Goal: Task Accomplishment & Management: Use online tool/utility

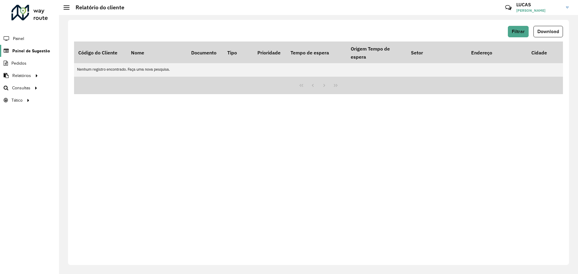
click at [21, 52] on font "Painel de Sugestão" at bounding box center [31, 50] width 38 height 5
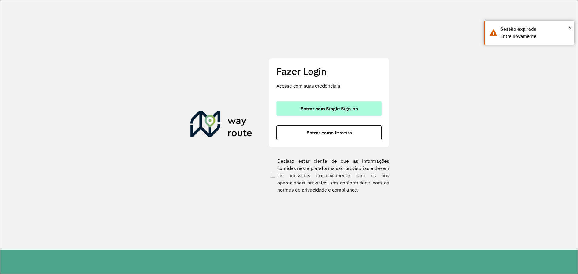
click at [316, 111] on font "Entrar com Single Sign-on" at bounding box center [328, 109] width 57 height 6
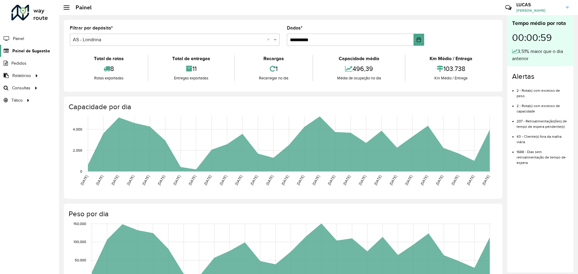
click at [27, 50] on font "Painel de Sugestão" at bounding box center [31, 50] width 38 height 5
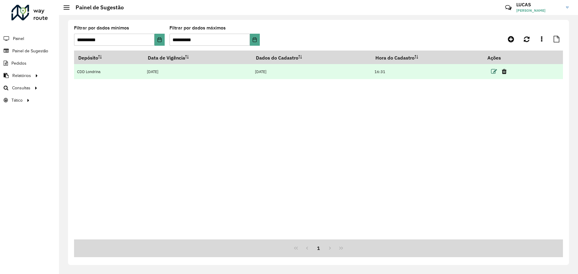
click at [491, 73] on icon at bounding box center [494, 72] width 6 height 6
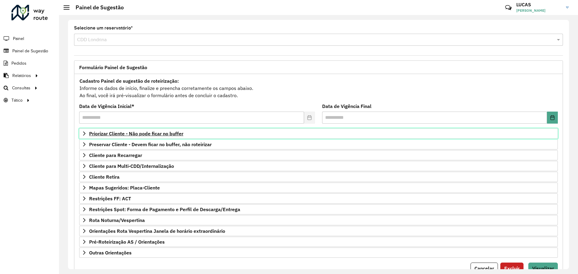
click at [123, 133] on font "Priorizar Cliente - Não pode ficar no buffer" at bounding box center [136, 134] width 94 height 6
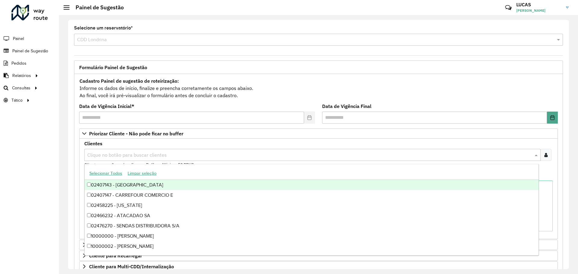
click at [161, 153] on input "text" at bounding box center [309, 155] width 447 height 7
type input "*****"
click at [548, 170] on formly-field "Clientes Clique no botão para buscar clientes 10091281 - R.R.DOS SANTOS BAR E ×…" at bounding box center [319, 157] width 476 height 32
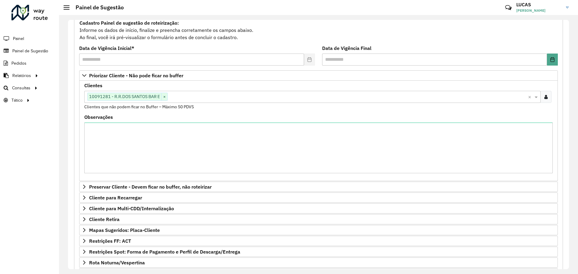
scroll to position [126, 0]
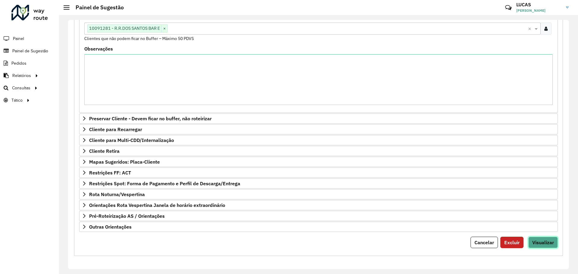
click at [542, 240] on font "Visualizar" at bounding box center [543, 243] width 22 height 6
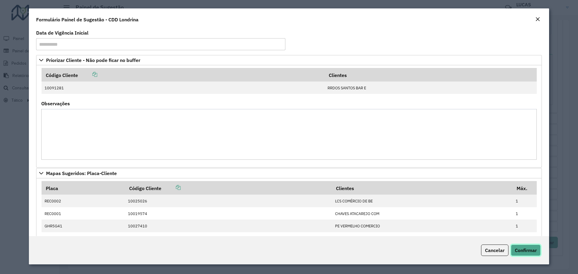
click at [538, 248] on button "Confirmar" at bounding box center [526, 250] width 30 height 11
